Goal: Task Accomplishment & Management: Manage account settings

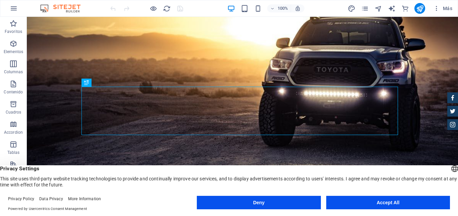
click at [394, 201] on button "Accept All" at bounding box center [388, 201] width 124 height 13
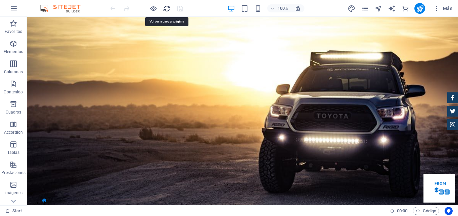
click at [166, 10] on icon "reload" at bounding box center [167, 9] width 8 height 8
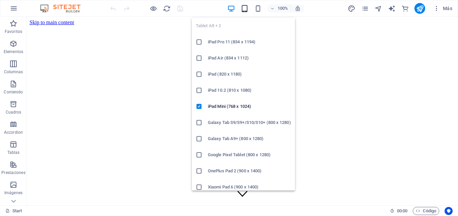
click at [242, 10] on icon "button" at bounding box center [245, 9] width 8 height 8
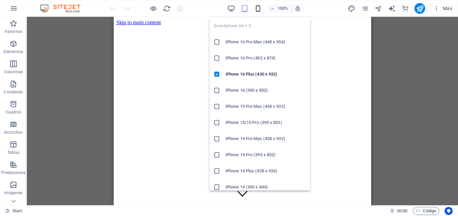
click at [258, 10] on icon "button" at bounding box center [258, 9] width 8 height 8
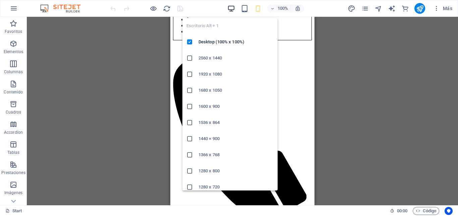
click at [230, 7] on icon "button" at bounding box center [231, 9] width 8 height 8
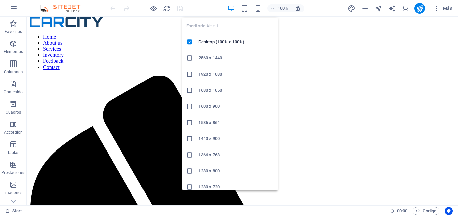
scroll to position [246, 0]
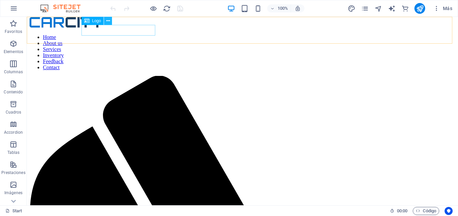
click at [109, 21] on icon at bounding box center [108, 20] width 4 height 7
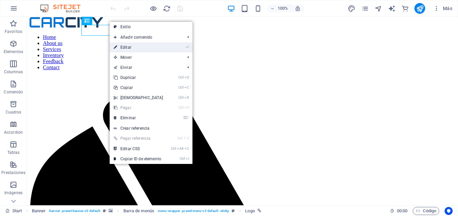
click at [131, 47] on link "⏎ Editar" at bounding box center [139, 47] width 58 height 10
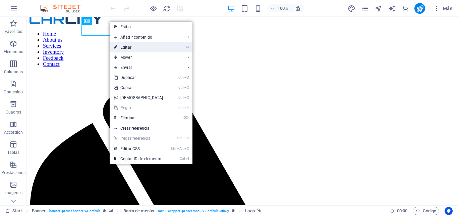
select select "px"
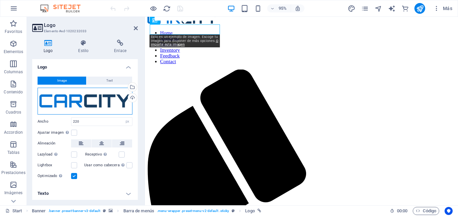
click at [98, 96] on div "Arrastra archivos aquí, haz clic para escoger archivos o selecciona archivos de…" at bounding box center [85, 101] width 95 height 27
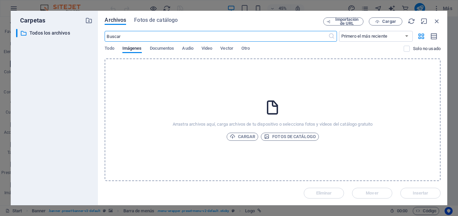
scroll to position [0, 0]
click at [246, 134] on span "Cargar" at bounding box center [243, 136] width 26 height 8
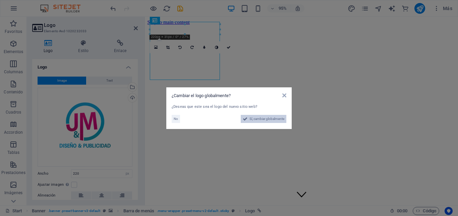
click at [257, 120] on span "Sí, cambiar globalmente" at bounding box center [266, 119] width 35 height 8
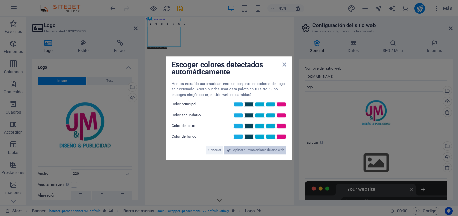
click at [236, 150] on span "Aplicar nuevos colores de sitio web" at bounding box center [258, 150] width 51 height 8
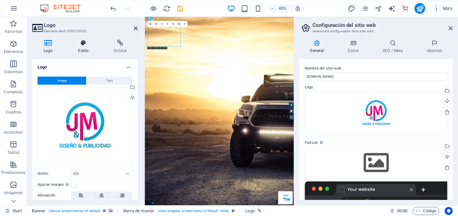
click at [81, 47] on h4 "Estilo" at bounding box center [85, 47] width 36 height 14
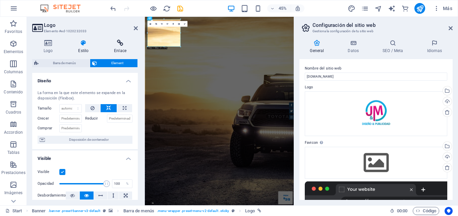
click at [121, 45] on icon at bounding box center [120, 43] width 35 height 7
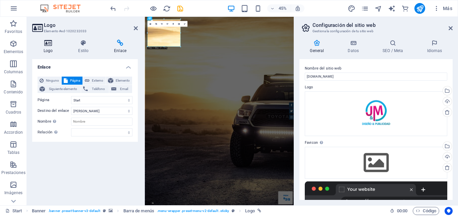
click at [46, 44] on icon at bounding box center [48, 43] width 32 height 7
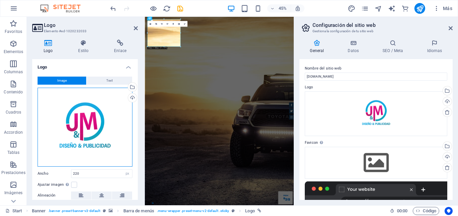
click at [89, 125] on div "Arrastra archivos aquí, haz clic para escoger archivos o selecciona archivos de…" at bounding box center [85, 127] width 95 height 79
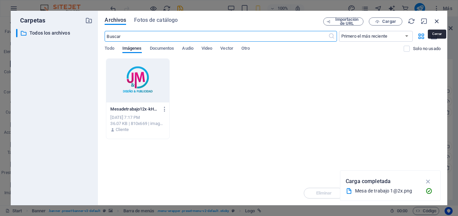
click at [435, 21] on icon "button" at bounding box center [436, 20] width 7 height 7
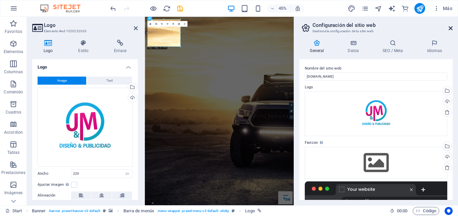
click at [451, 27] on icon at bounding box center [451, 27] width 4 height 5
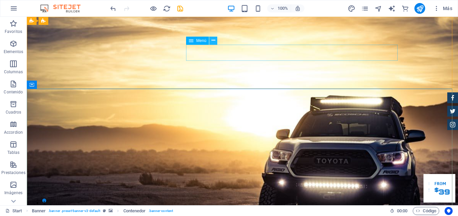
click at [213, 39] on icon at bounding box center [214, 40] width 4 height 7
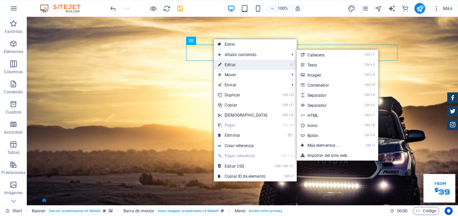
click at [229, 66] on link "⏎ Editar" at bounding box center [243, 65] width 58 height 10
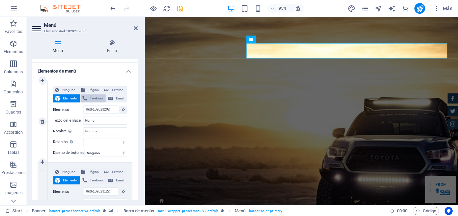
scroll to position [60, 0]
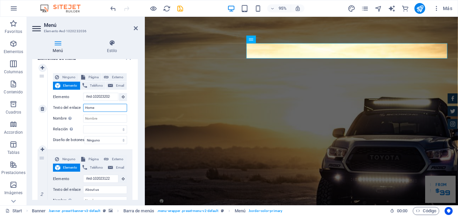
drag, startPoint x: 98, startPoint y: 115, endPoint x: 72, endPoint y: 117, distance: 25.6
click at [83, 112] on input "Home" at bounding box center [105, 108] width 44 height 8
type input "IN"
select select
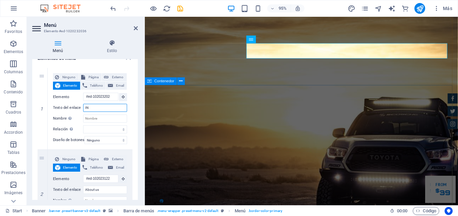
select select
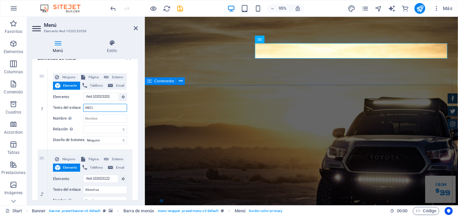
type input "INICIO"
select select
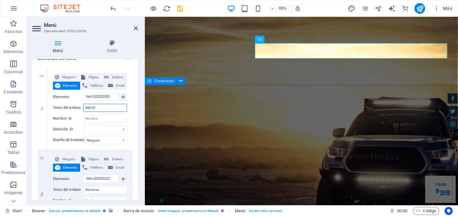
select select
type input "INICIO"
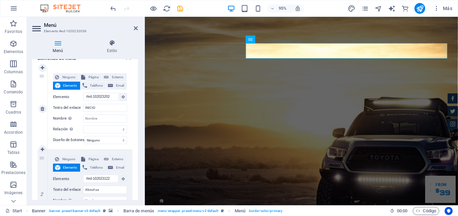
click at [124, 114] on div "Ninguno Página Externo Elemento Teléfono Email Página Start Subpage Legal Notic…" at bounding box center [90, 108] width 85 height 81
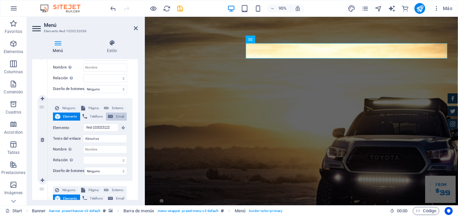
scroll to position [121, 0]
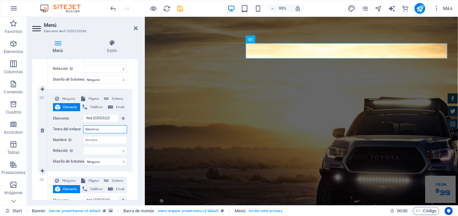
drag, startPoint x: 101, startPoint y: 146, endPoint x: 78, endPoint y: 146, distance: 22.8
click at [83, 133] on input "About us" at bounding box center [105, 129] width 44 height 8
type input "LA"
select select
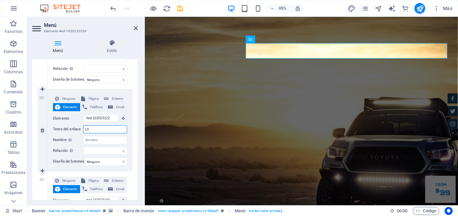
select select
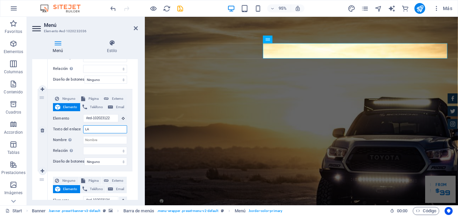
type input "LA"
select select
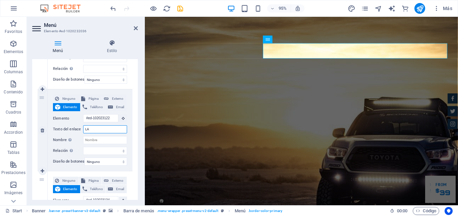
select select
type input "LA E"
select select
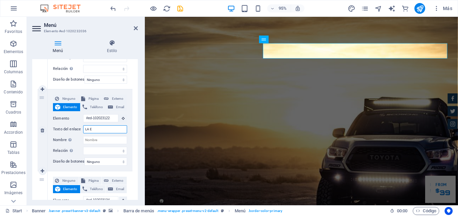
select select
type input "LA EM"
select select
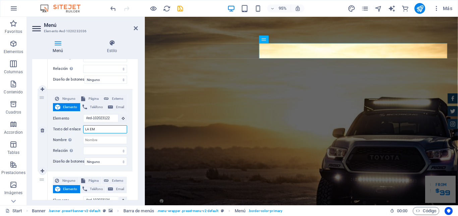
select select
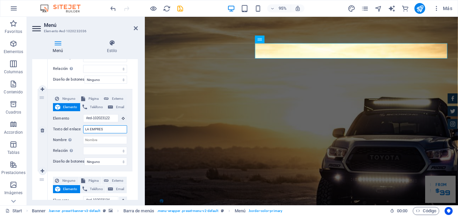
type input "LA EMPRESA"
select select
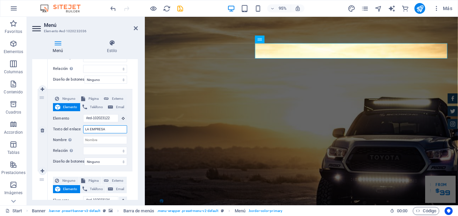
select select
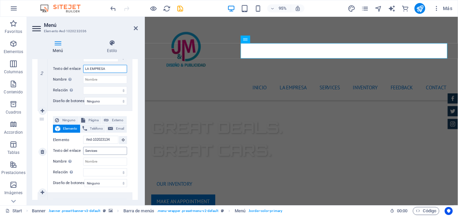
scroll to position [0, 0]
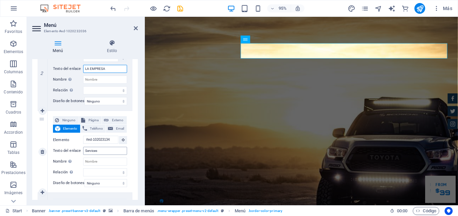
type input "LA EMPRESA"
drag, startPoint x: 101, startPoint y: 174, endPoint x: 82, endPoint y: 176, distance: 18.9
click at [83, 155] on input "Services" at bounding box center [105, 151] width 44 height 8
type input "SERVICIOS"
select select
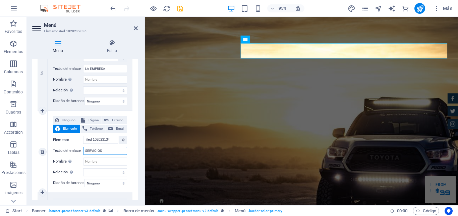
select select
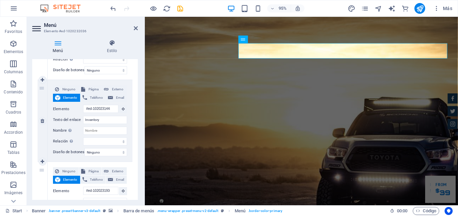
scroll to position [302, 0]
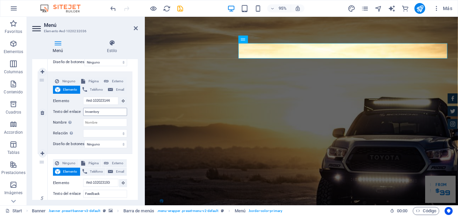
type input "SERVICIOS"
click at [103, 116] on input "Inventory" at bounding box center [105, 112] width 44 height 8
drag, startPoint x: 103, startPoint y: 146, endPoint x: 84, endPoint y: 144, distance: 18.8
click at [84, 116] on input "Inventory" at bounding box center [105, 112] width 44 height 8
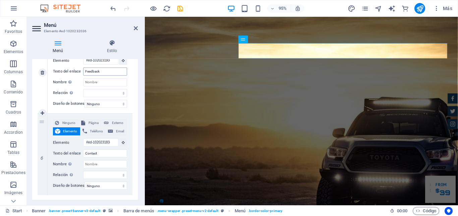
scroll to position [453, 0]
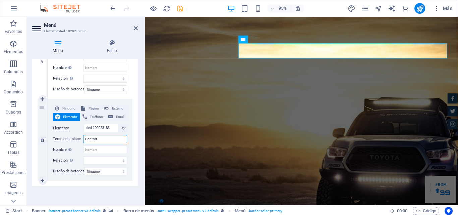
drag, startPoint x: 100, startPoint y: 175, endPoint x: 80, endPoint y: 176, distance: 19.5
click at [83, 143] on input "Contact" at bounding box center [105, 139] width 44 height 8
type input "CO"
select select
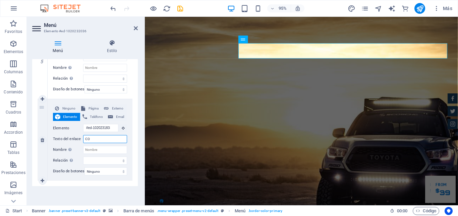
select select
type input "CONT"
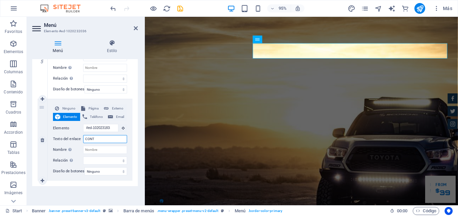
select select
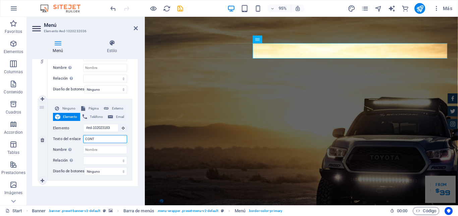
select select
type input "CONTA"
select select
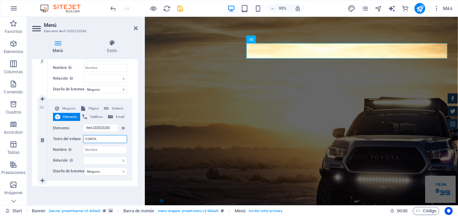
select select
type input "CONTAC"
select select
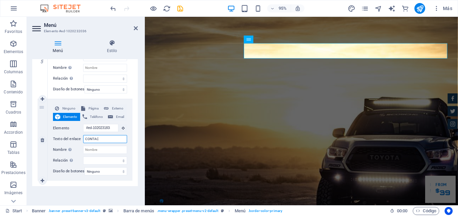
select select
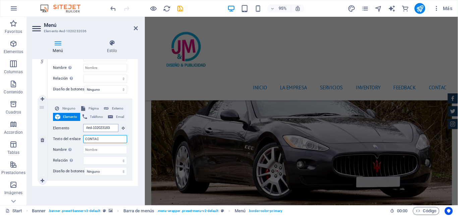
scroll to position [2700, 0]
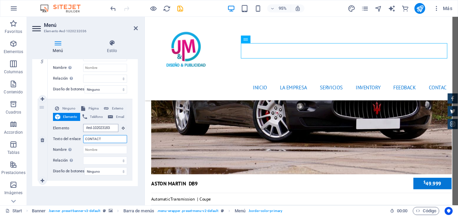
type input "CONTACTO"
select select
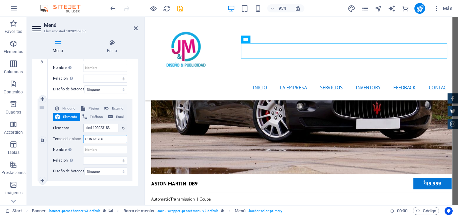
select select
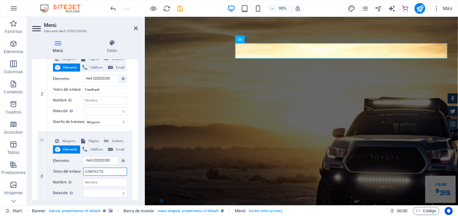
scroll to position [402, 0]
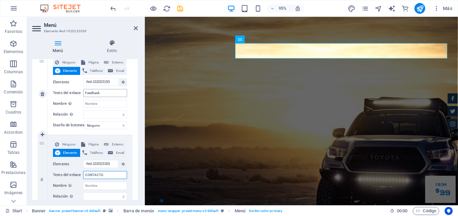
type input "CONTACTO"
drag, startPoint x: 102, startPoint y: 134, endPoint x: 78, endPoint y: 135, distance: 23.5
click at [83, 97] on input "Feedback" at bounding box center [105, 93] width 44 height 8
type input "CLIENTES"
select select
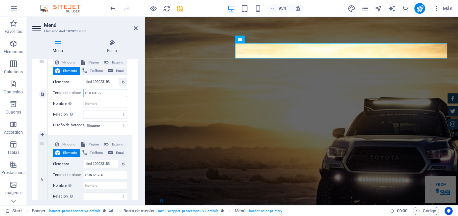
select select
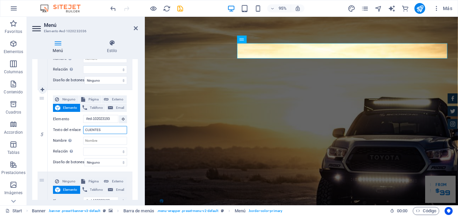
scroll to position [361, 0]
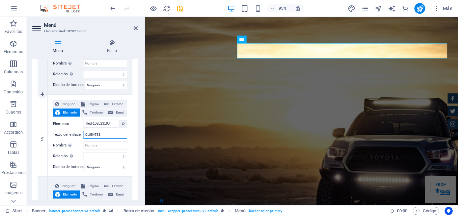
type input "CLIENTES"
drag, startPoint x: 104, startPoint y: 88, endPoint x: 83, endPoint y: 88, distance: 21.1
click at [83, 57] on input "Inventory" at bounding box center [105, 53] width 44 height 8
type input "MER"
select select
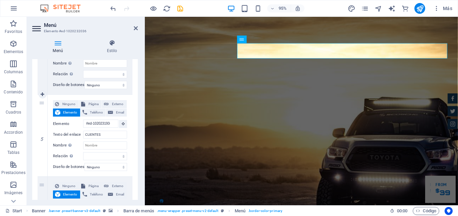
select select
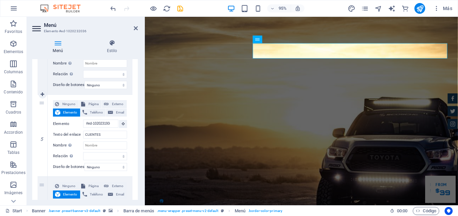
type input "MERCHAND"
select select
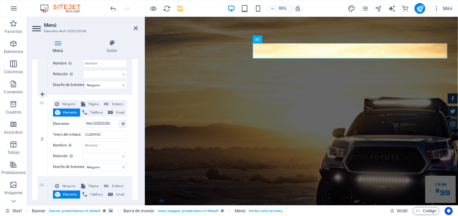
select select
type input "MERCHANDA"
select select
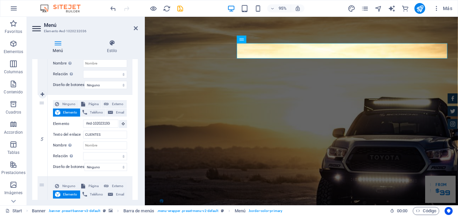
select select
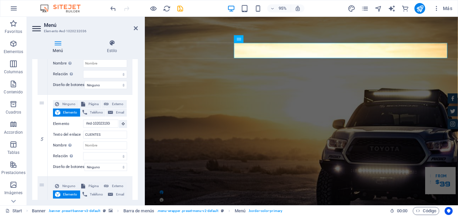
scroll to position [0, 0]
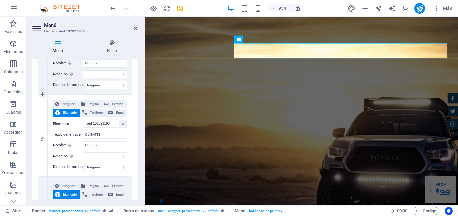
drag, startPoint x: 107, startPoint y: 85, endPoint x: 76, endPoint y: 85, distance: 30.5
click at [83, 57] on input "MERCHANDA" at bounding box center [105, 53] width 44 height 8
paste input "MERCHANDISING"
type input "MERCHANDISING"
select select
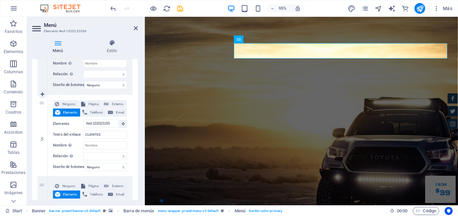
select select
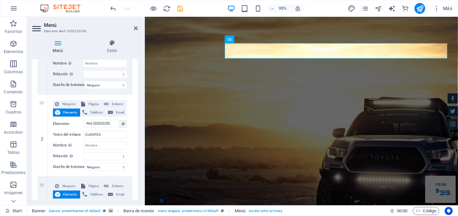
type input "MERCHANDISING"
click at [140, 79] on div "Menú Estilo Menú Automático Personalizado Crear elementos de menú personalizado…" at bounding box center [85, 119] width 116 height 171
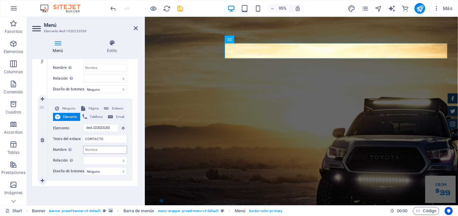
scroll to position [493, 0]
click at [112, 43] on icon at bounding box center [112, 43] width 52 height 7
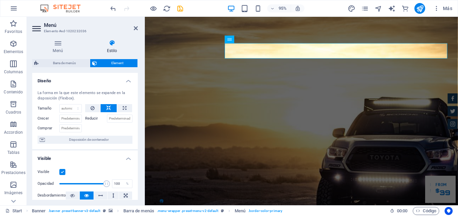
drag, startPoint x: 58, startPoint y: 45, endPoint x: 51, endPoint y: 36, distance: 11.5
click at [57, 45] on icon at bounding box center [57, 43] width 51 height 7
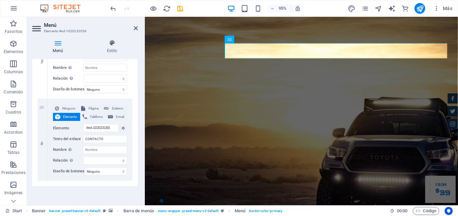
click at [38, 29] on icon at bounding box center [37, 28] width 10 height 11
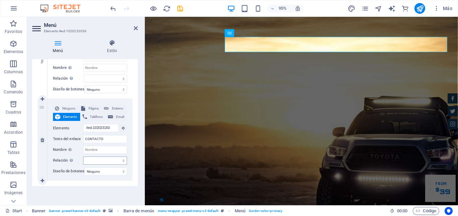
scroll to position [0, 0]
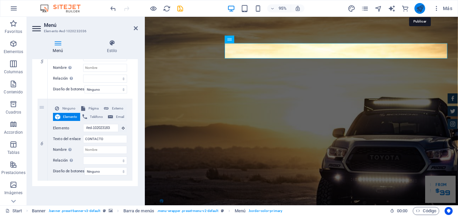
click at [422, 7] on icon "publish" at bounding box center [420, 9] width 8 height 8
checkbox input "false"
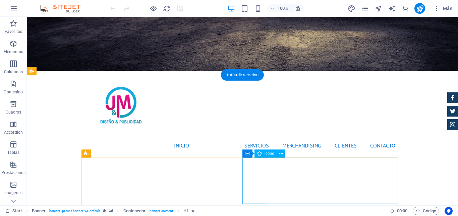
scroll to position [239, 0]
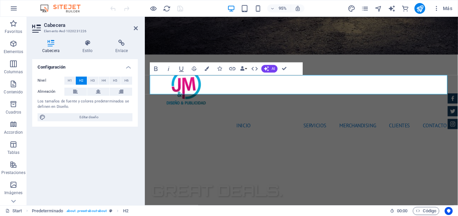
click at [131, 149] on div "Configuración Nivel H1 H2 H3 H4 H5 H6 Alineación Los tamaños de fuente y colore…" at bounding box center [85, 129] width 106 height 141
drag, startPoint x: 351, startPoint y: 86, endPoint x: 161, endPoint y: 97, distance: 190.5
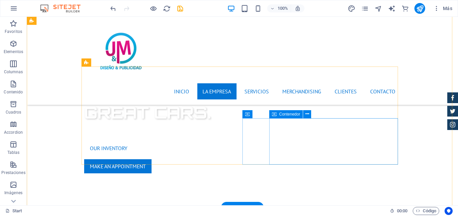
scroll to position [308, 0]
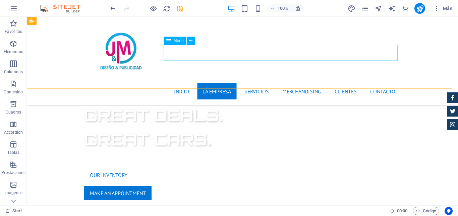
click at [256, 83] on nav "INICIO LA EMPRESA SERVICIOS MERCHANDISING CLIENTES CONTACTO" at bounding box center [242, 91] width 317 height 16
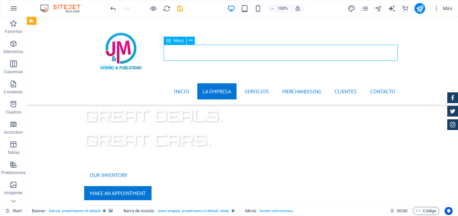
click at [256, 83] on nav "INICIO LA EMPRESA SERVICIOS MERCHANDISING CLIENTES CONTACTO" at bounding box center [242, 91] width 317 height 16
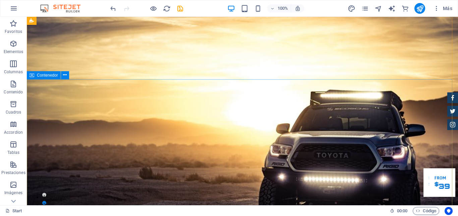
scroll to position [0, 0]
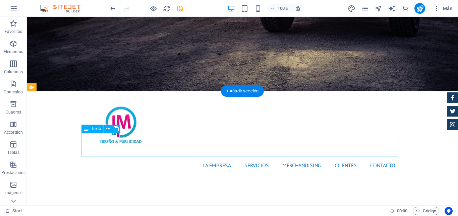
scroll to position [205, 0]
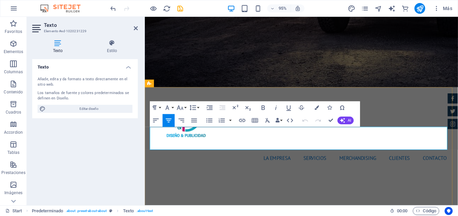
drag, startPoint x: 452, startPoint y: 152, endPoint x: 152, endPoint y: 137, distance: 300.5
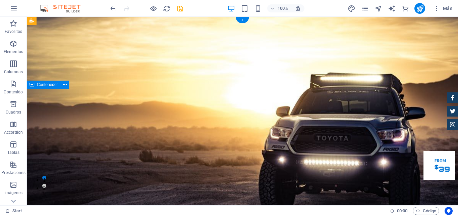
scroll to position [34, 0]
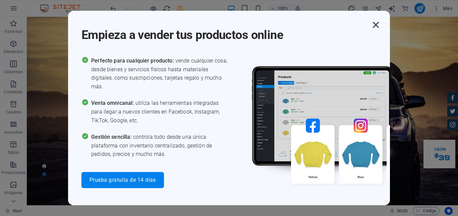
click at [375, 24] on icon "button" at bounding box center [376, 25] width 12 height 12
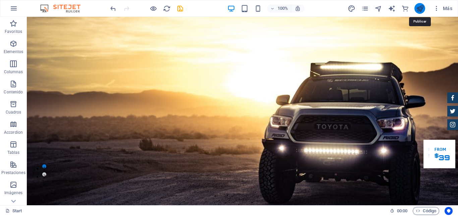
click at [420, 10] on icon "publish" at bounding box center [420, 9] width 8 height 8
checkbox input "false"
